Goal: Complete application form: Complete application form

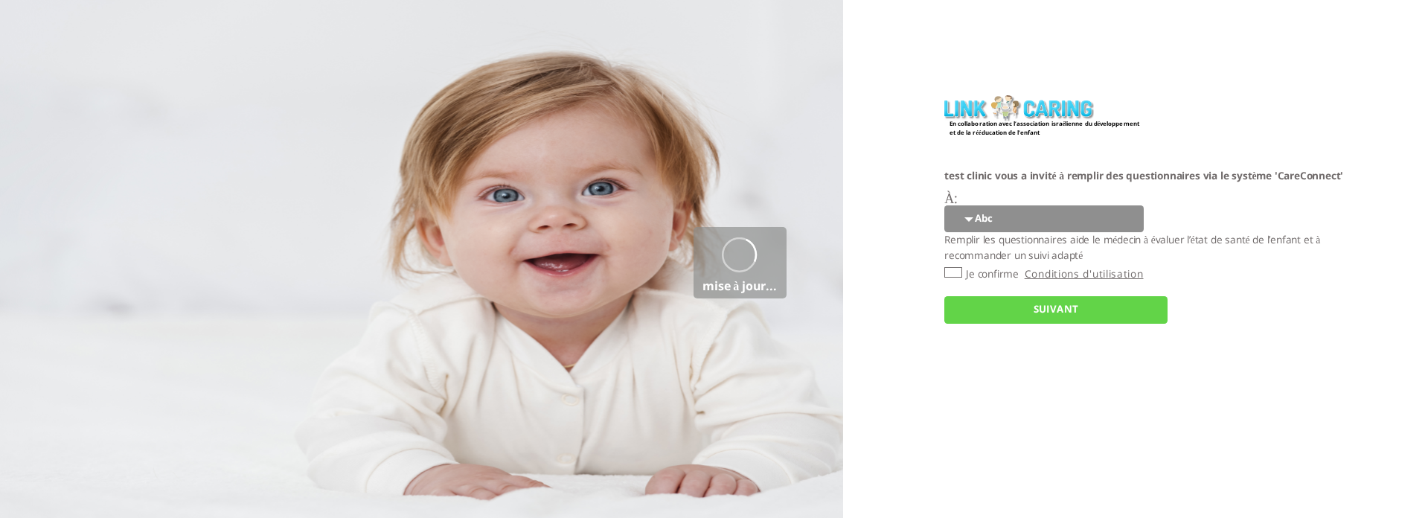
click at [990, 220] on select "Abc 77 yoyo large koko abc 107 ggy oo;o; ytyt7t t7t7 lala 4.8 1234 99 100 9898 …" at bounding box center [1043, 219] width 199 height 28
select select "5SG783R6tq5YuEazohT53w%3D%3D"
click at [944, 205] on select "Abc 77 yoyo large koko abc 107 ggy oo;o; ytyt7t t7t7 lala 4.8 1234 99 100 9898 …" at bounding box center [1043, 219] width 199 height 28
click at [951, 268] on input "Je confirme" at bounding box center [953, 272] width 18 height 10
checkbox input "true"
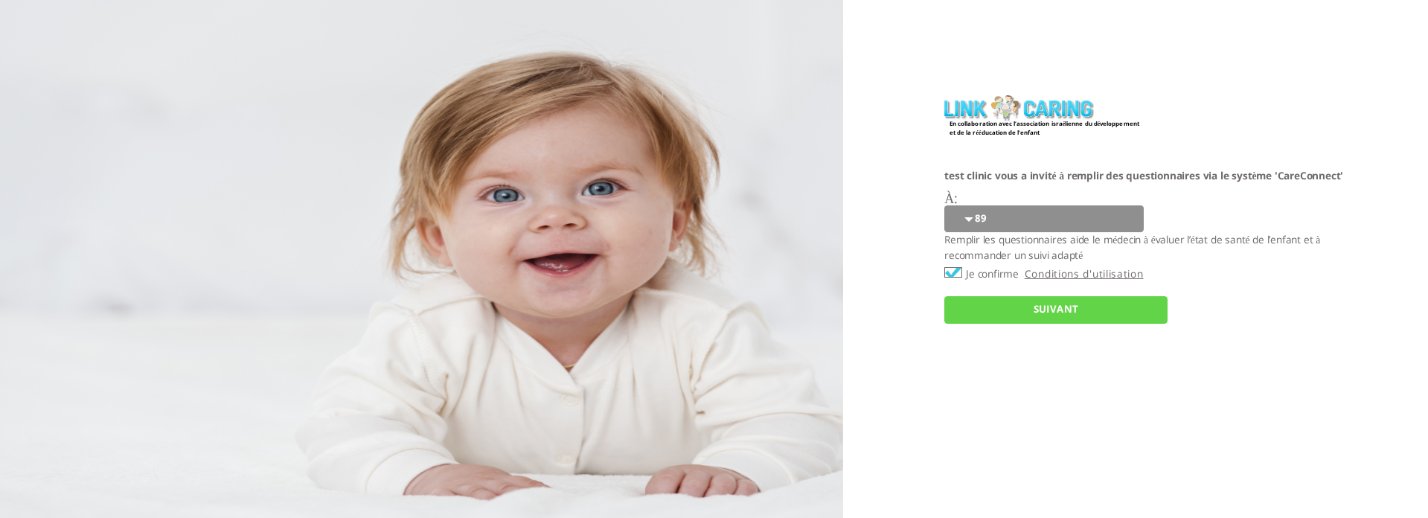
click at [984, 309] on input "SUIVANT" at bounding box center [1055, 310] width 223 height 28
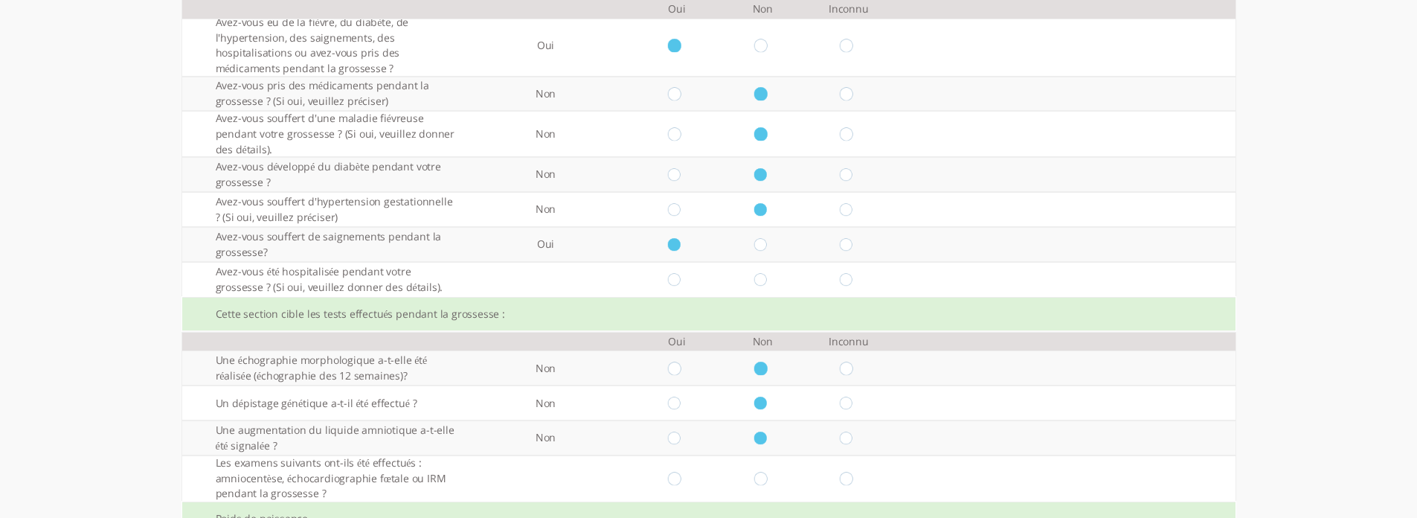
scroll to position [521, 0]
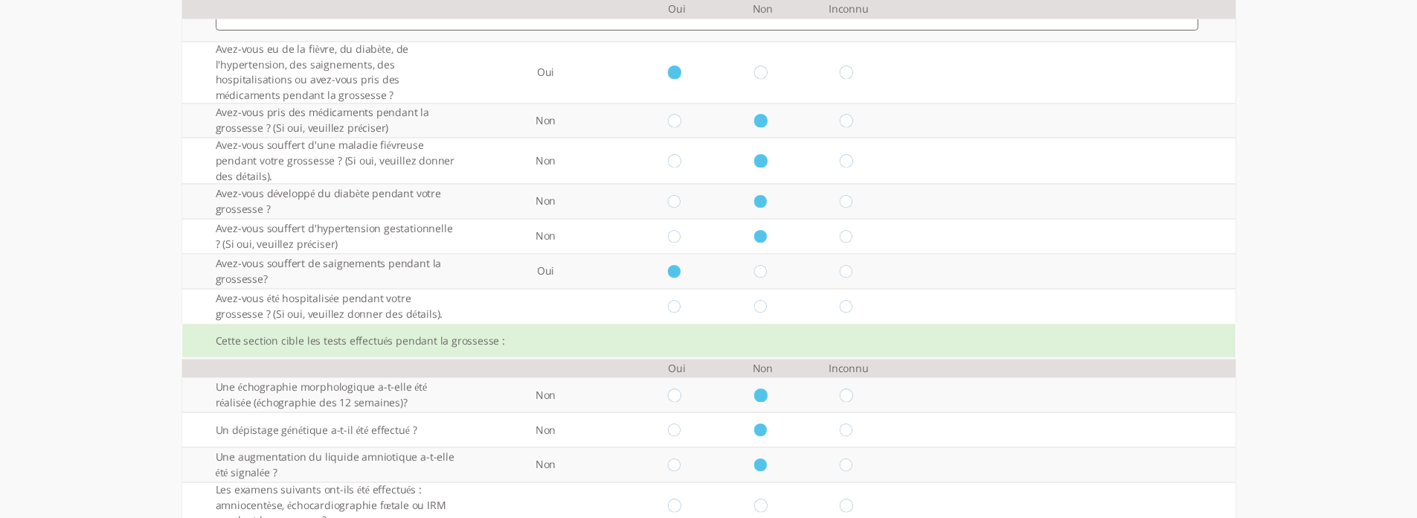
click at [686, 304] on input "radio" at bounding box center [677, 306] width 18 height 13
radio input "true"
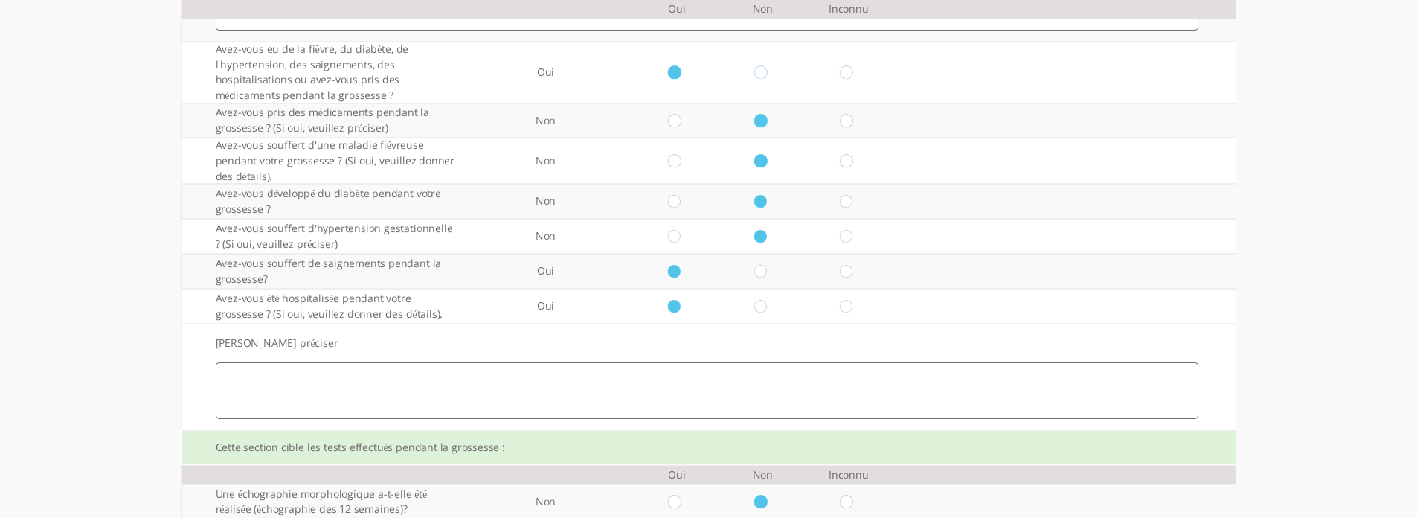
click at [760, 304] on td at bounding box center [763, 306] width 86 height 35
click at [771, 304] on input "radio" at bounding box center [763, 306] width 18 height 13
radio input "true"
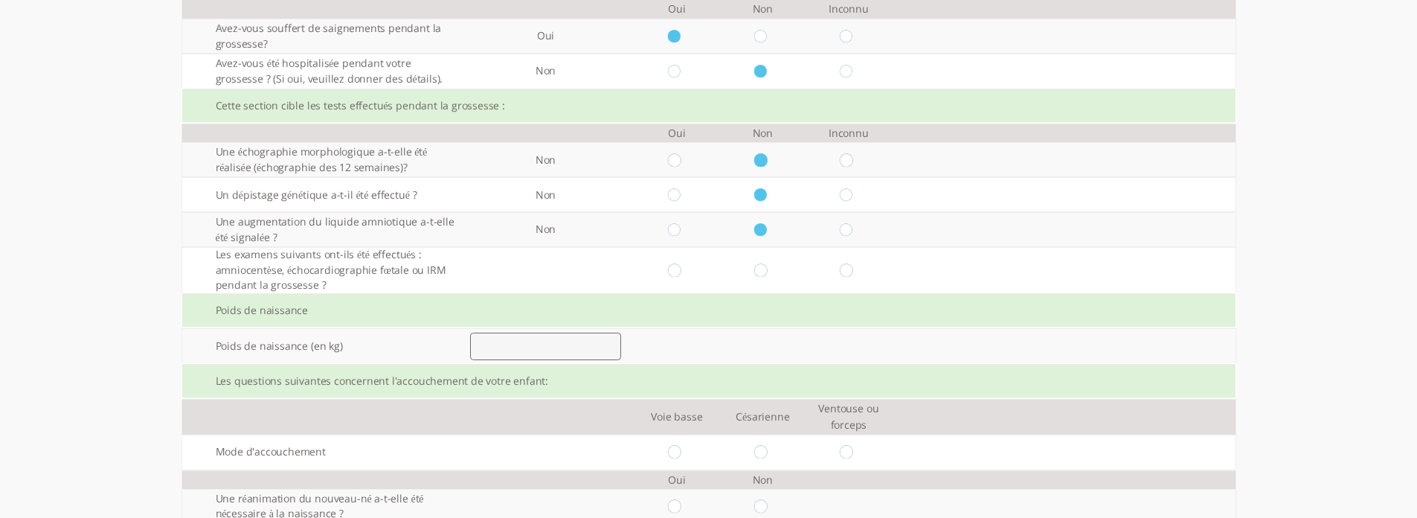
scroll to position [818, 0]
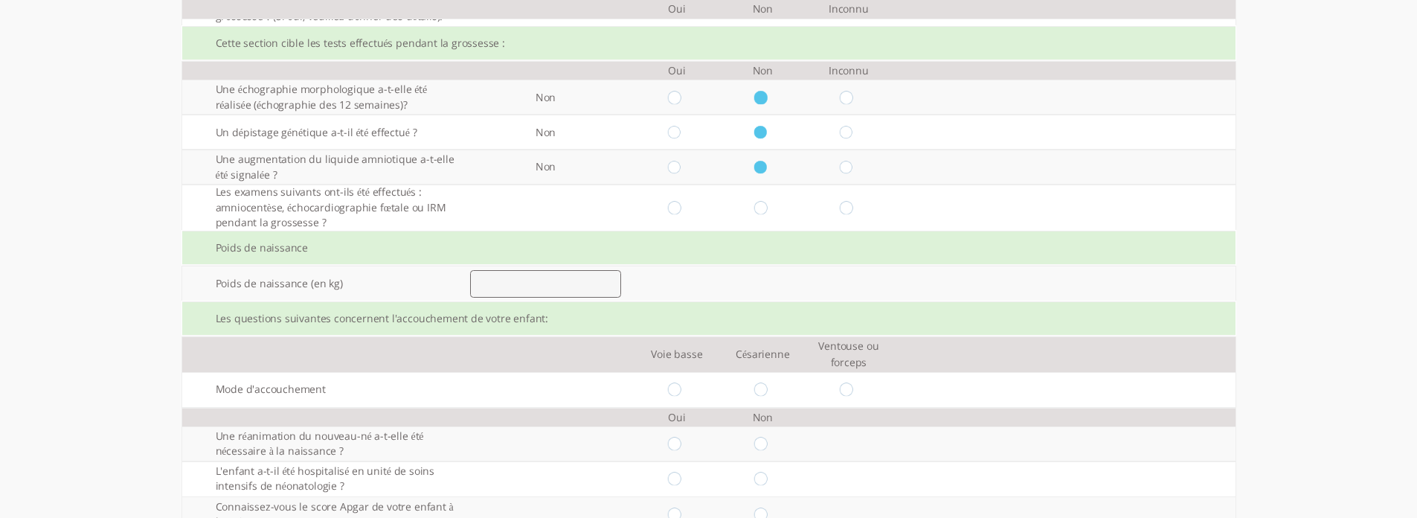
click at [772, 212] on input "radio" at bounding box center [763, 207] width 18 height 13
radio input "true"
click at [582, 281] on input "number" at bounding box center [545, 284] width 151 height 28
type input "2.5"
click at [682, 385] on input "radio" at bounding box center [677, 388] width 18 height 13
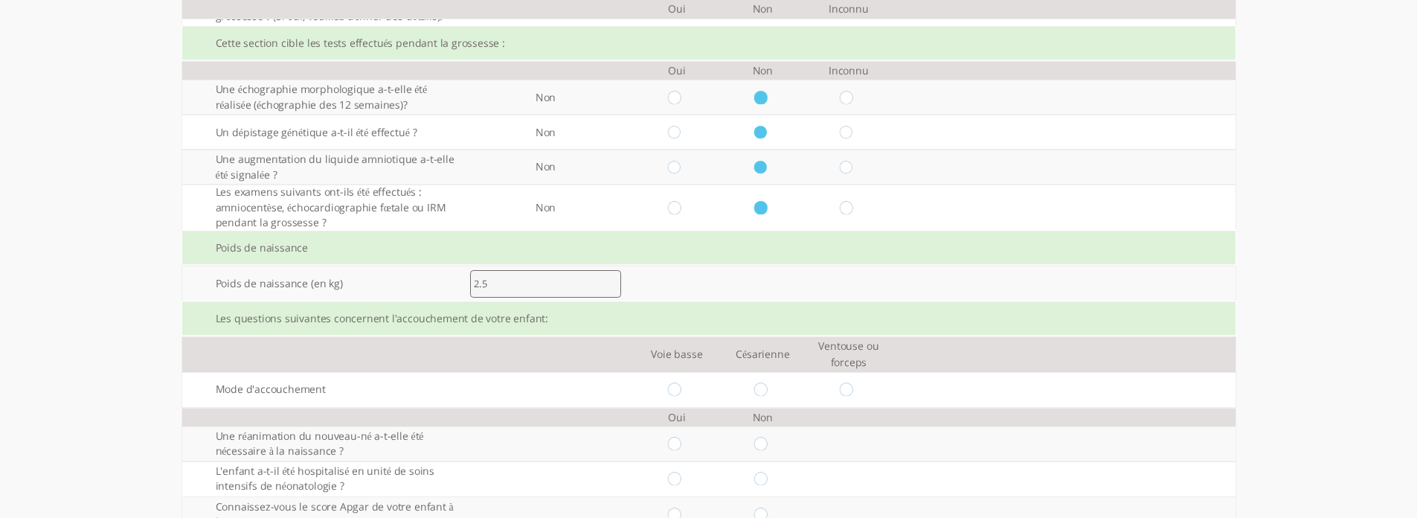
radio input "true"
click at [769, 446] on input "radio" at bounding box center [763, 444] width 18 height 13
radio input "true"
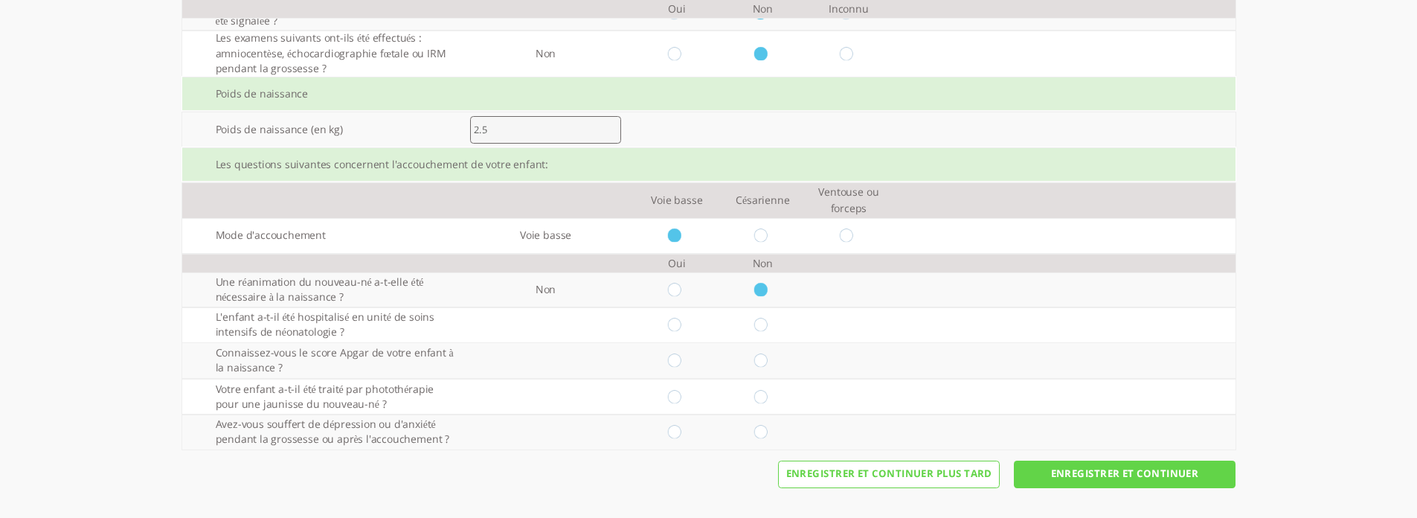
scroll to position [973, 0]
click at [766, 321] on input "radio" at bounding box center [763, 324] width 18 height 13
radio input "true"
click at [769, 362] on input "radio" at bounding box center [763, 359] width 18 height 13
radio input "true"
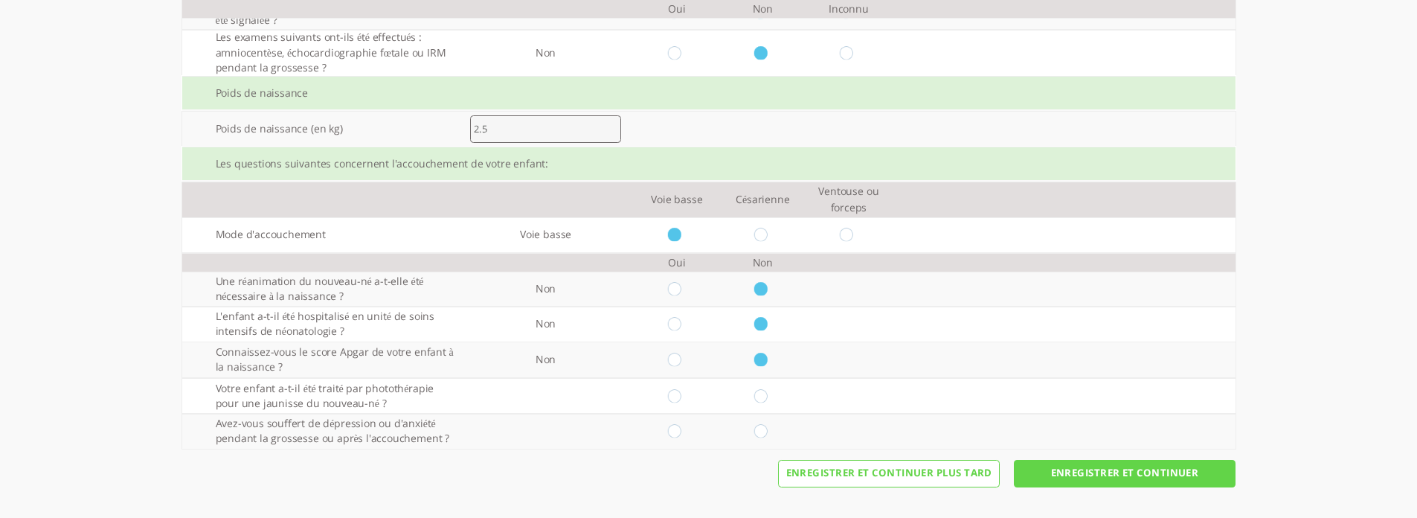
click at [767, 394] on input "radio" at bounding box center [763, 395] width 18 height 13
radio input "true"
click at [769, 427] on input "radio" at bounding box center [763, 430] width 18 height 13
radio input "true"
click at [1119, 471] on input "Enregistrer et continuer" at bounding box center [1125, 474] width 222 height 28
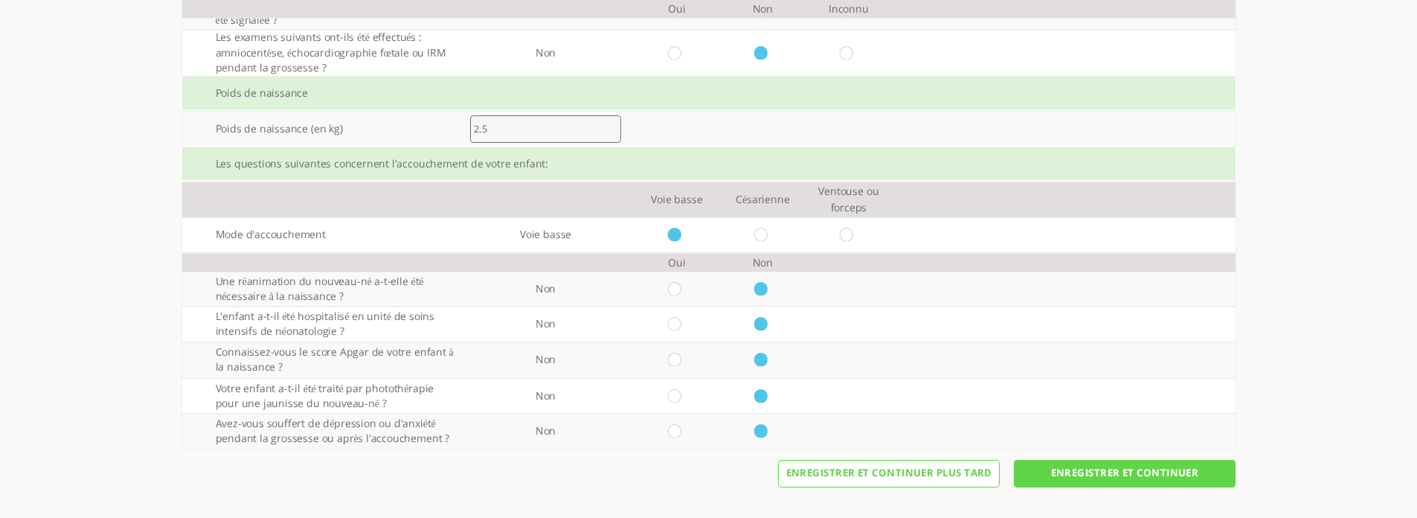
click at [1119, 471] on input "Enregistrer et continuer" at bounding box center [1125, 474] width 222 height 28
click at [1191, 486] on input "Enregistrer et continuer" at bounding box center [1125, 474] width 222 height 28
click at [1196, 473] on input "Enregistrer et continuer" at bounding box center [1125, 474] width 222 height 28
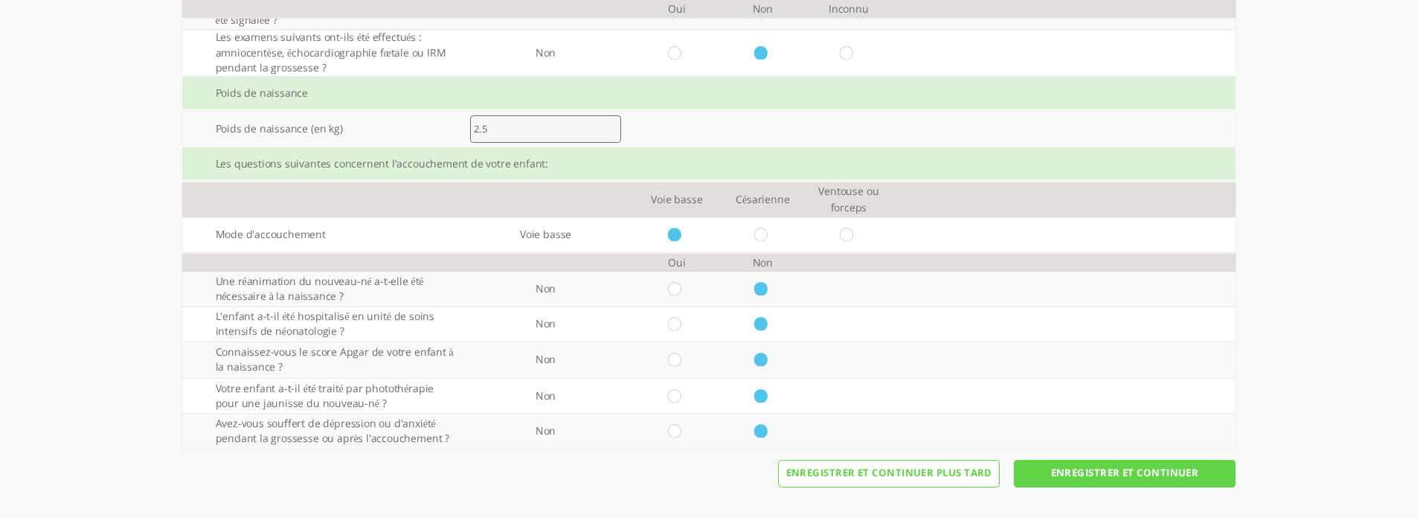
click at [1196, 473] on input "Enregistrer et continuer" at bounding box center [1125, 474] width 222 height 28
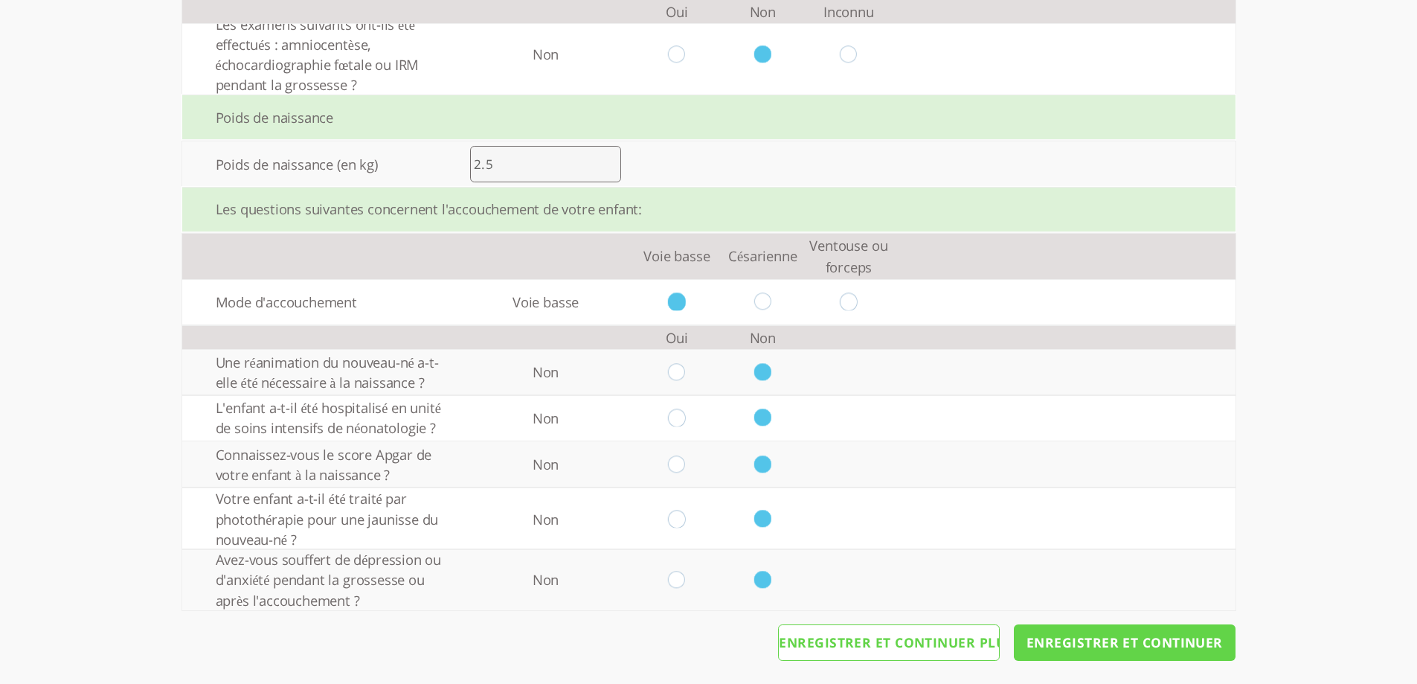
scroll to position [1368, 0]
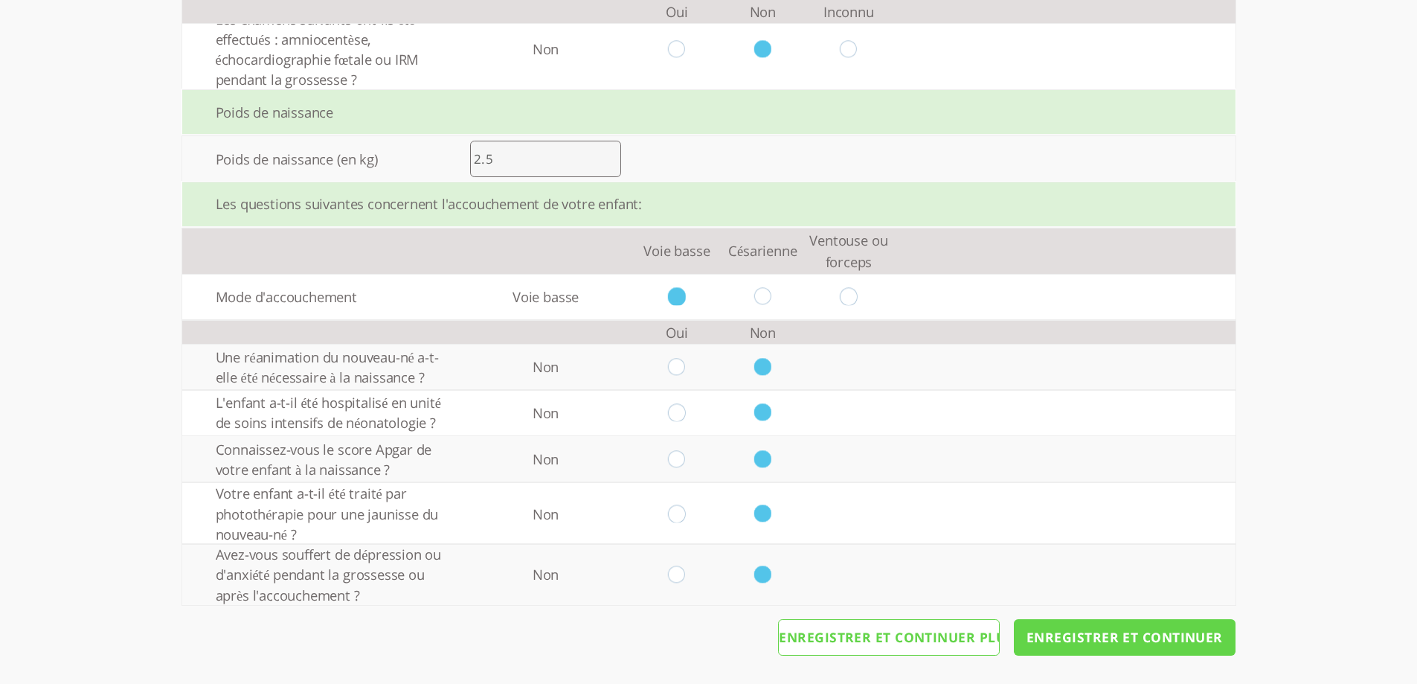
click at [1121, 517] on input "Enregistrer et continuer" at bounding box center [1125, 637] width 222 height 36
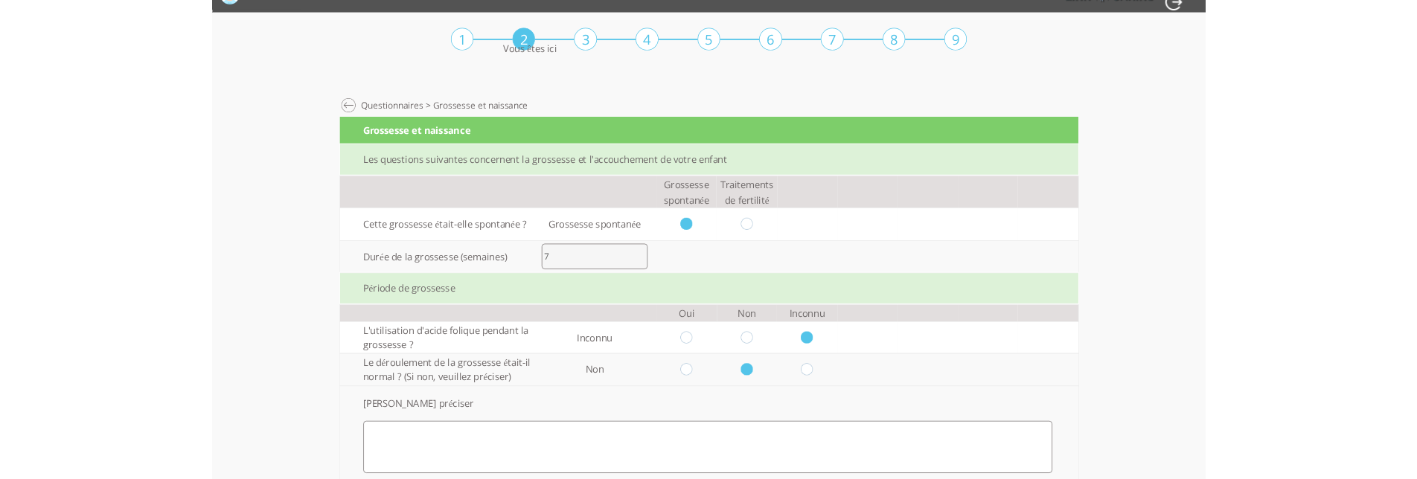
scroll to position [0, 0]
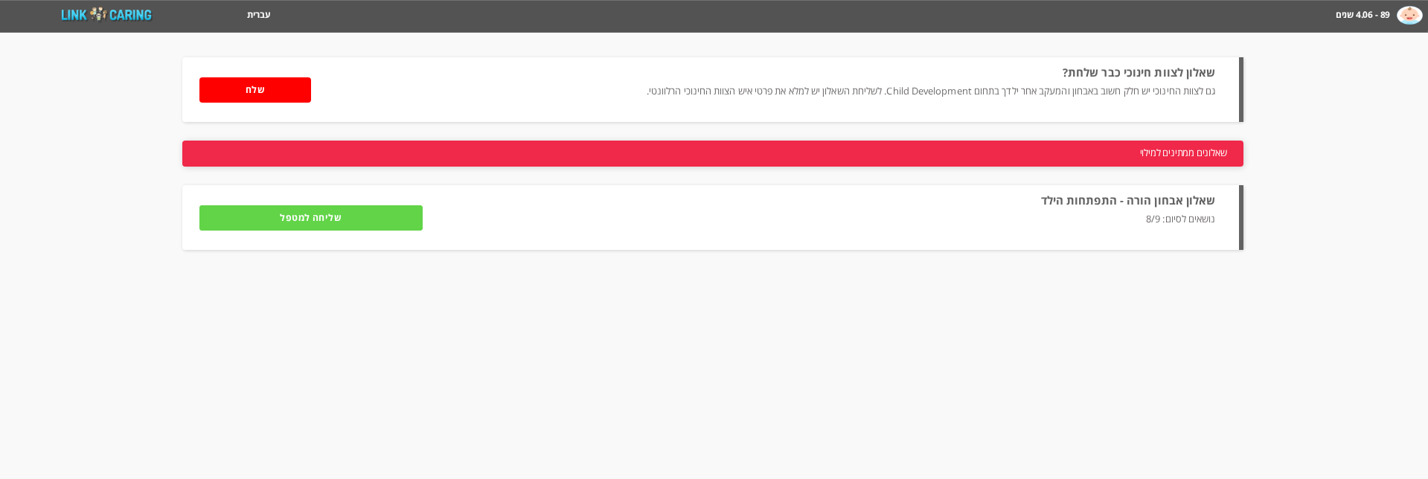
click at [362, 220] on input "שליחה למטפל" at bounding box center [310, 217] width 223 height 25
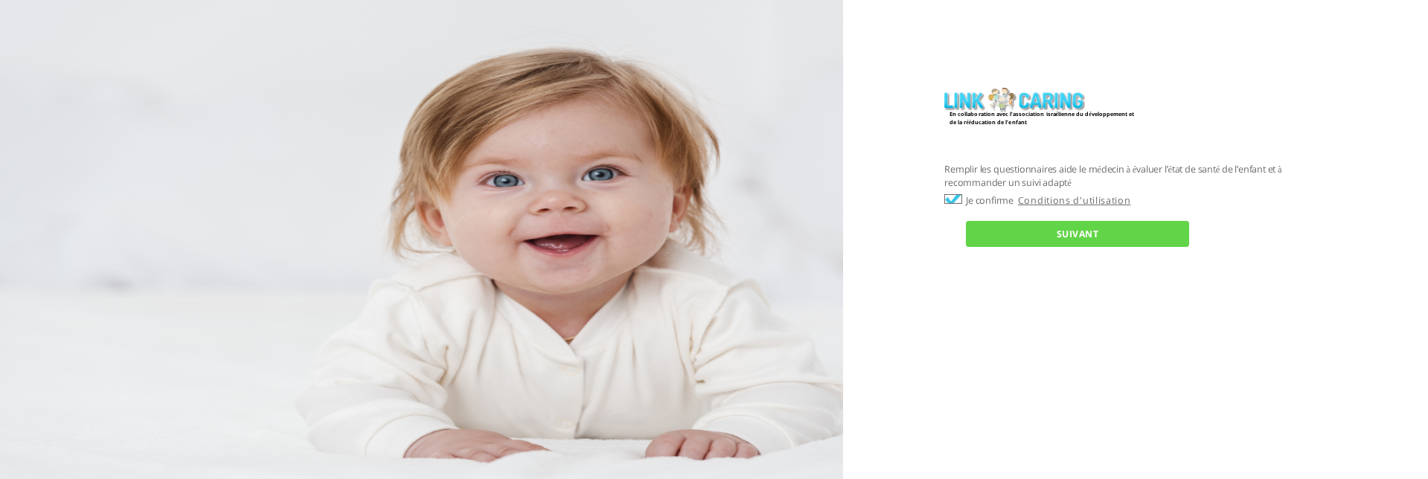
checkbox input "true"
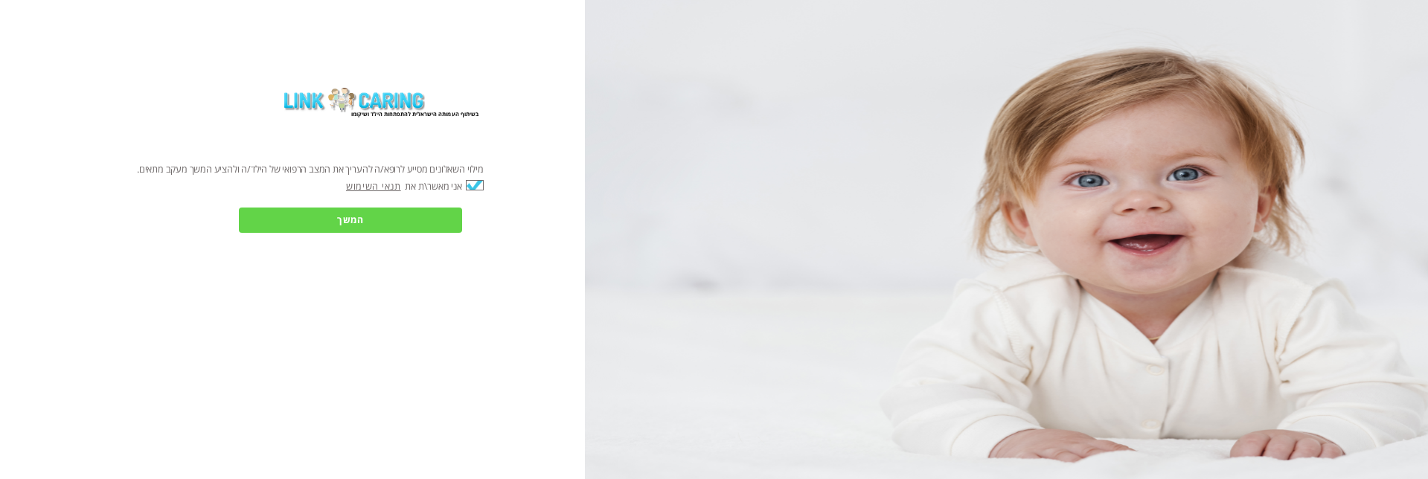
checkbox input "true"
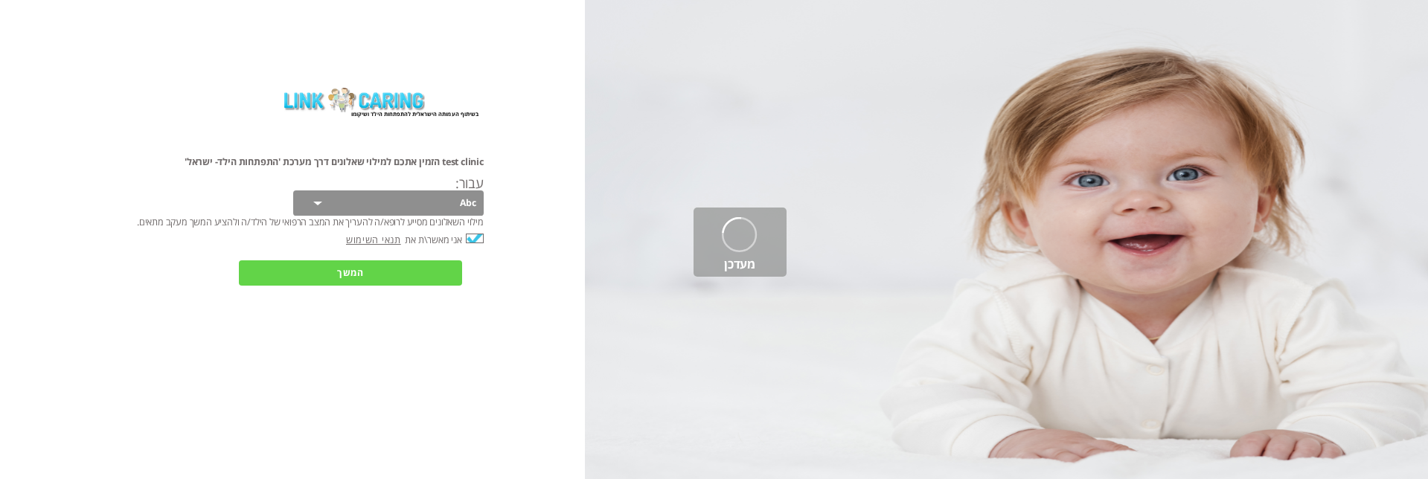
click at [339, 212] on select "Abc 77 yoyo large koko abc 107 ggy oo;o; ytyt7t t7t7 lala 4.8 1234 99 100 9898 …" at bounding box center [388, 202] width 190 height 25
select select "5SG783R6tq5YuEazohT53w%3D%3D"
click at [293, 190] on select "Abc 77 yoyo large koko abc 107 ggy oo;o; ytyt7t t7t7 lala 4.8 1234 99 100 9898 …" at bounding box center [388, 202] width 190 height 25
click at [396, 270] on input "המשך" at bounding box center [350, 272] width 223 height 25
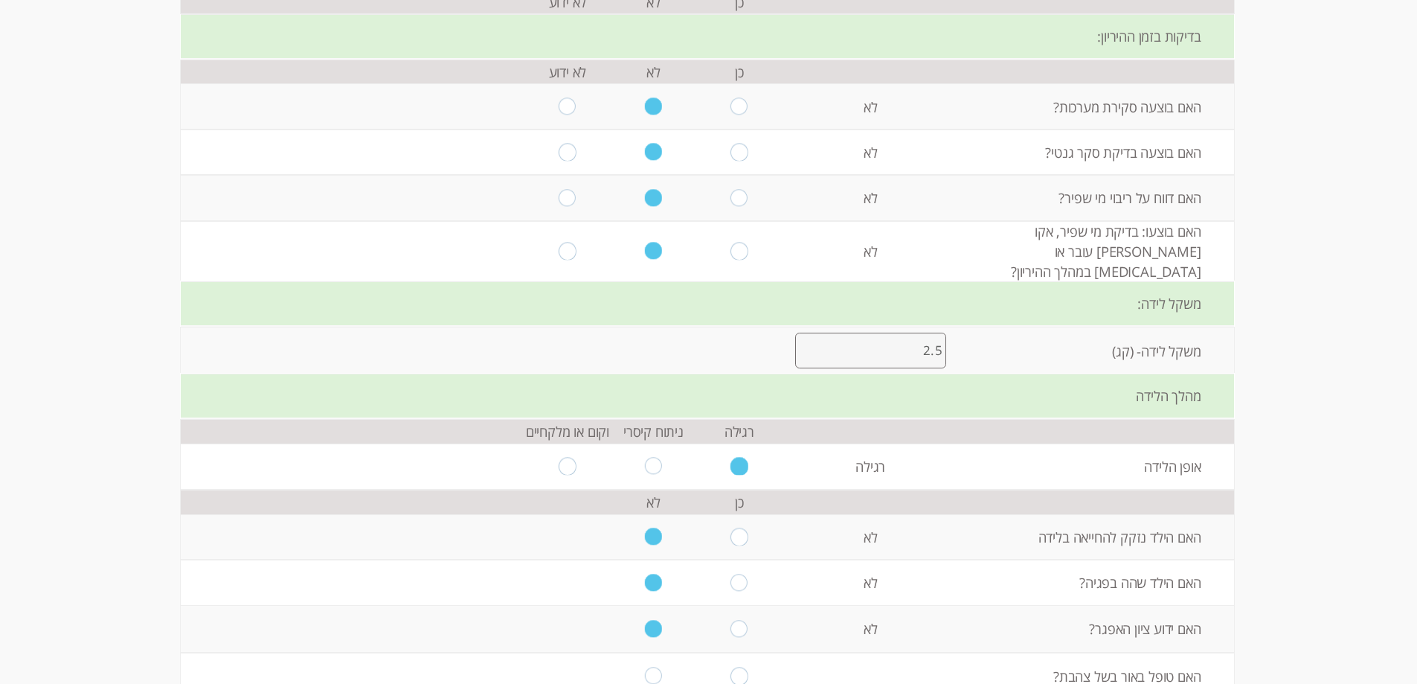
scroll to position [1213, 0]
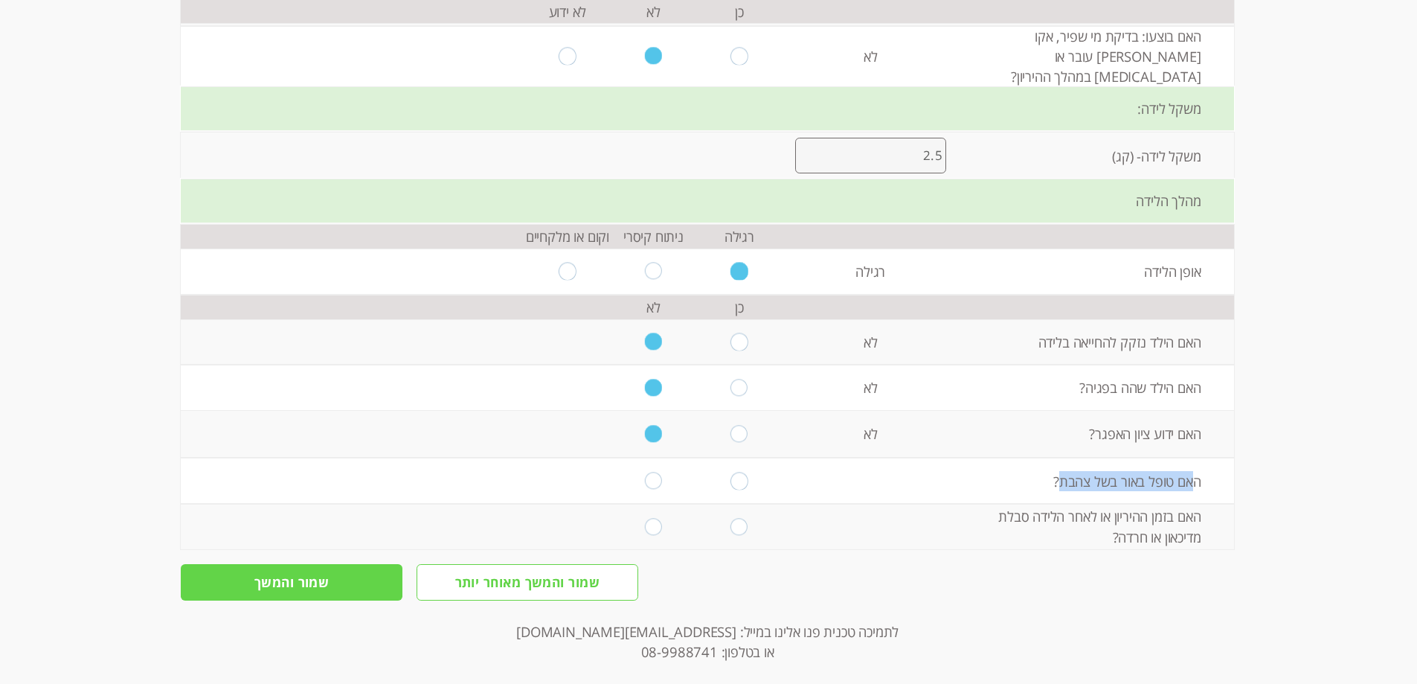
drag, startPoint x: 1057, startPoint y: 470, endPoint x: 1191, endPoint y: 458, distance: 134.5
click at [1191, 458] on td "האם טופל באור בשל צהבת?" at bounding box center [1096, 480] width 275 height 45
drag, startPoint x: 937, startPoint y: 505, endPoint x: 1225, endPoint y: 520, distance: 289.1
click at [1225, 478] on tr "האם בזמן ההיריון או לאחר הלידה סבלת מדיכאון או חרדה?" at bounding box center [708, 526] width 1054 height 45
click at [1028, 478] on td "האם בזמן ההיריון או לאחר הלידה סבלת מדיכאון או חרדה?" at bounding box center [1096, 526] width 275 height 45
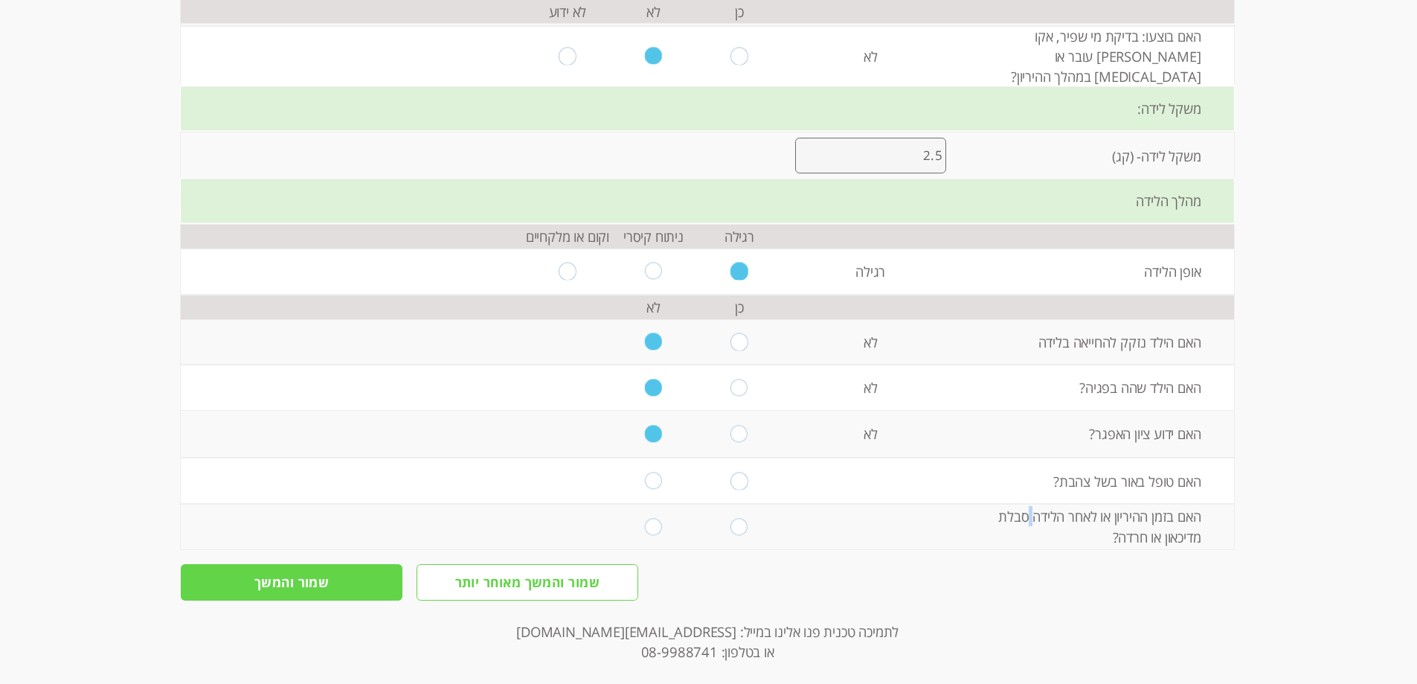
click at [1028, 478] on td "האם בזמן ההיריון או לאחר הלידה סבלת מדיכאון או חרדה?" at bounding box center [1096, 526] width 275 height 45
click at [1096, 471] on td "האם טופל באור בשל צהבת?" at bounding box center [1096, 480] width 275 height 45
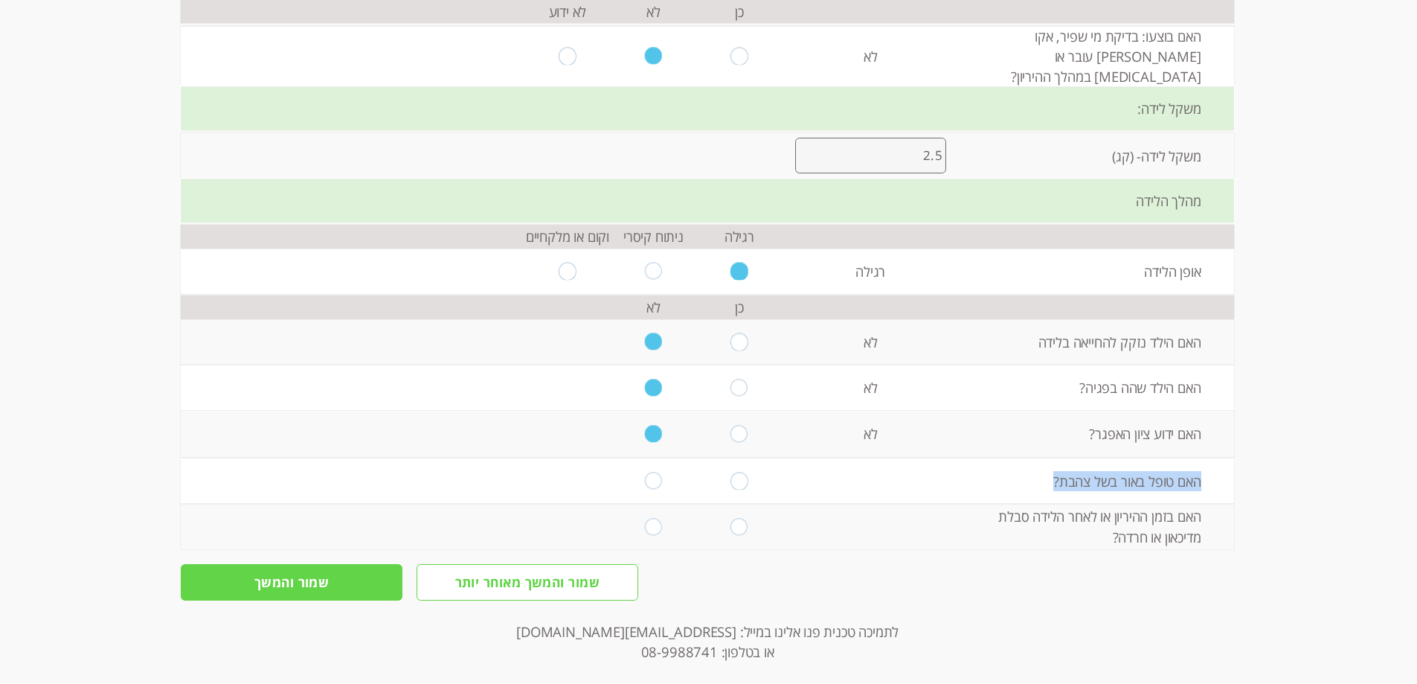
copy td "האם טופל באור בשל צהבת?"
